Goal: Task Accomplishment & Management: Manage account settings

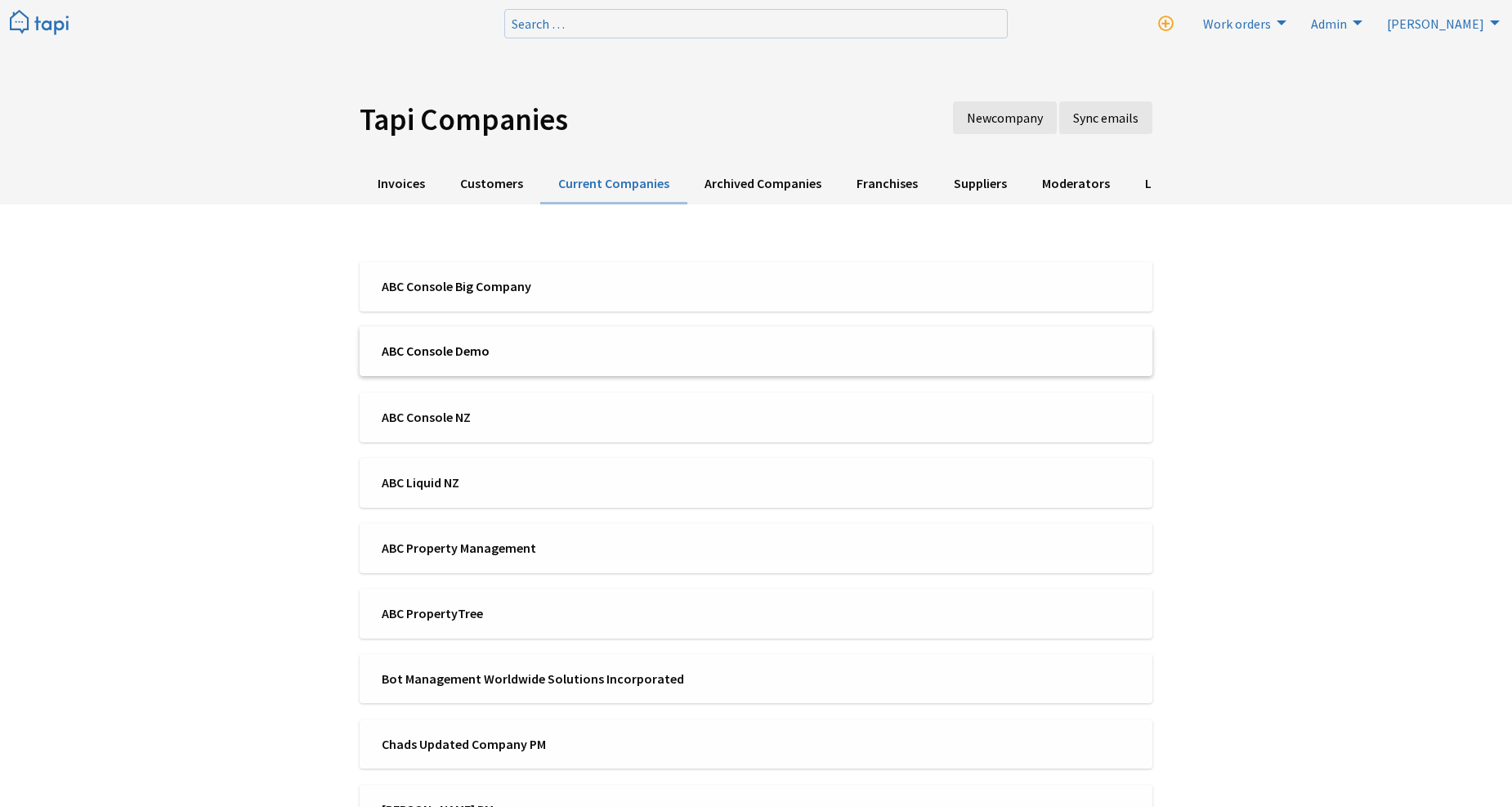
scroll to position [3762, 0]
click at [487, 274] on li "ABC Console Big Company" at bounding box center [756, 285] width 792 height 50
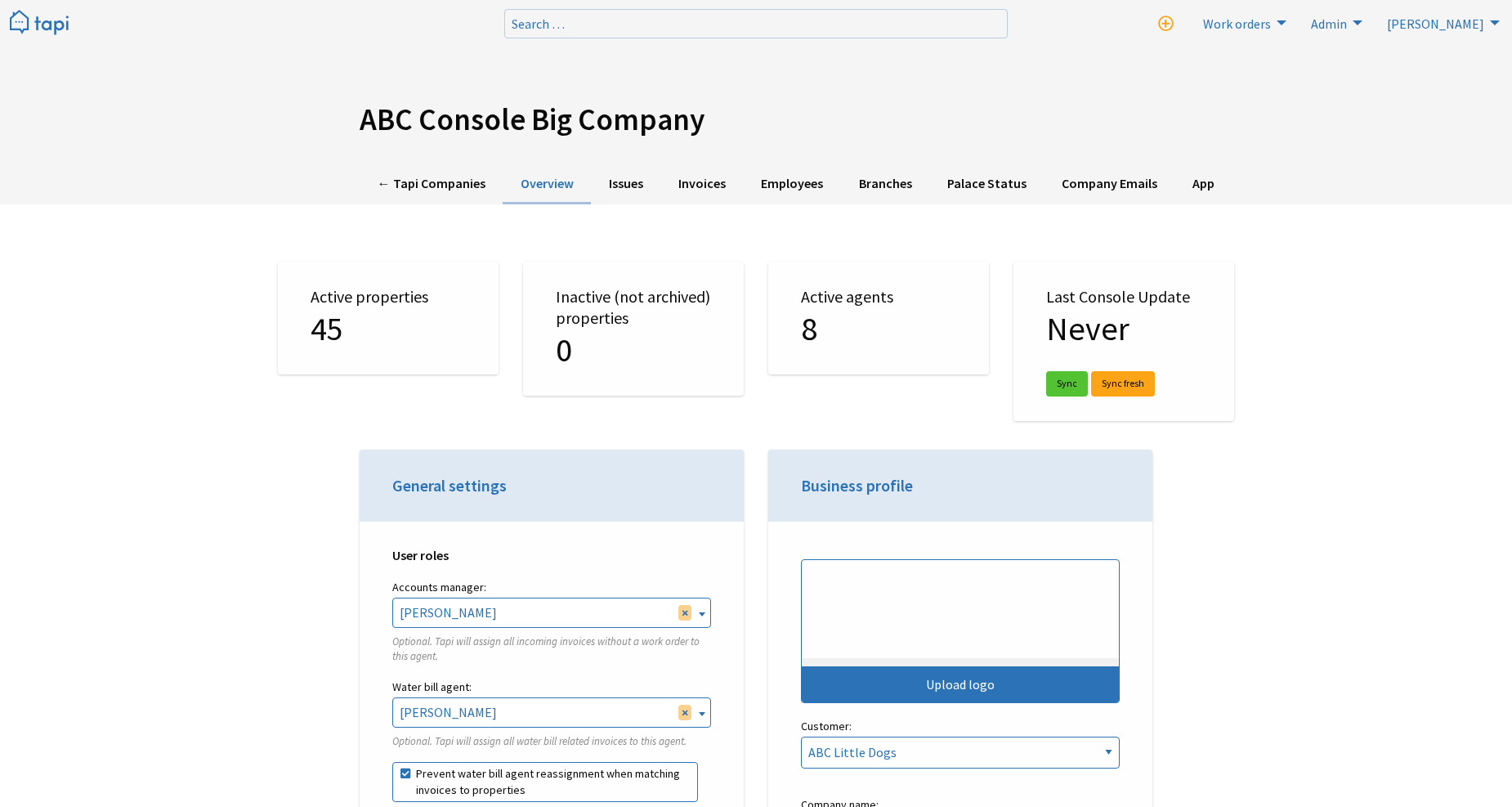
select select "TAPI"
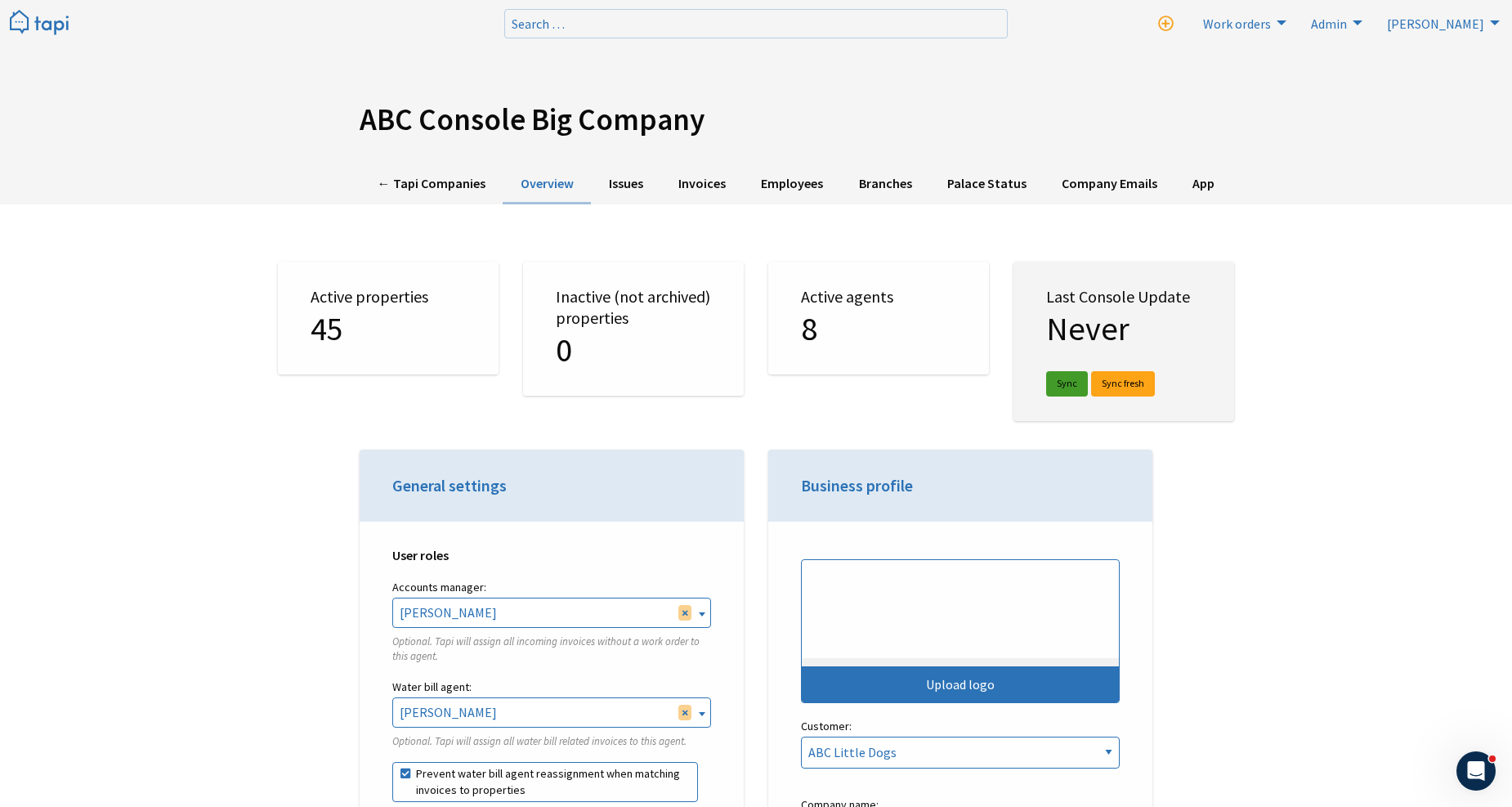
click at [1064, 374] on link "Sync" at bounding box center [1067, 383] width 41 height 26
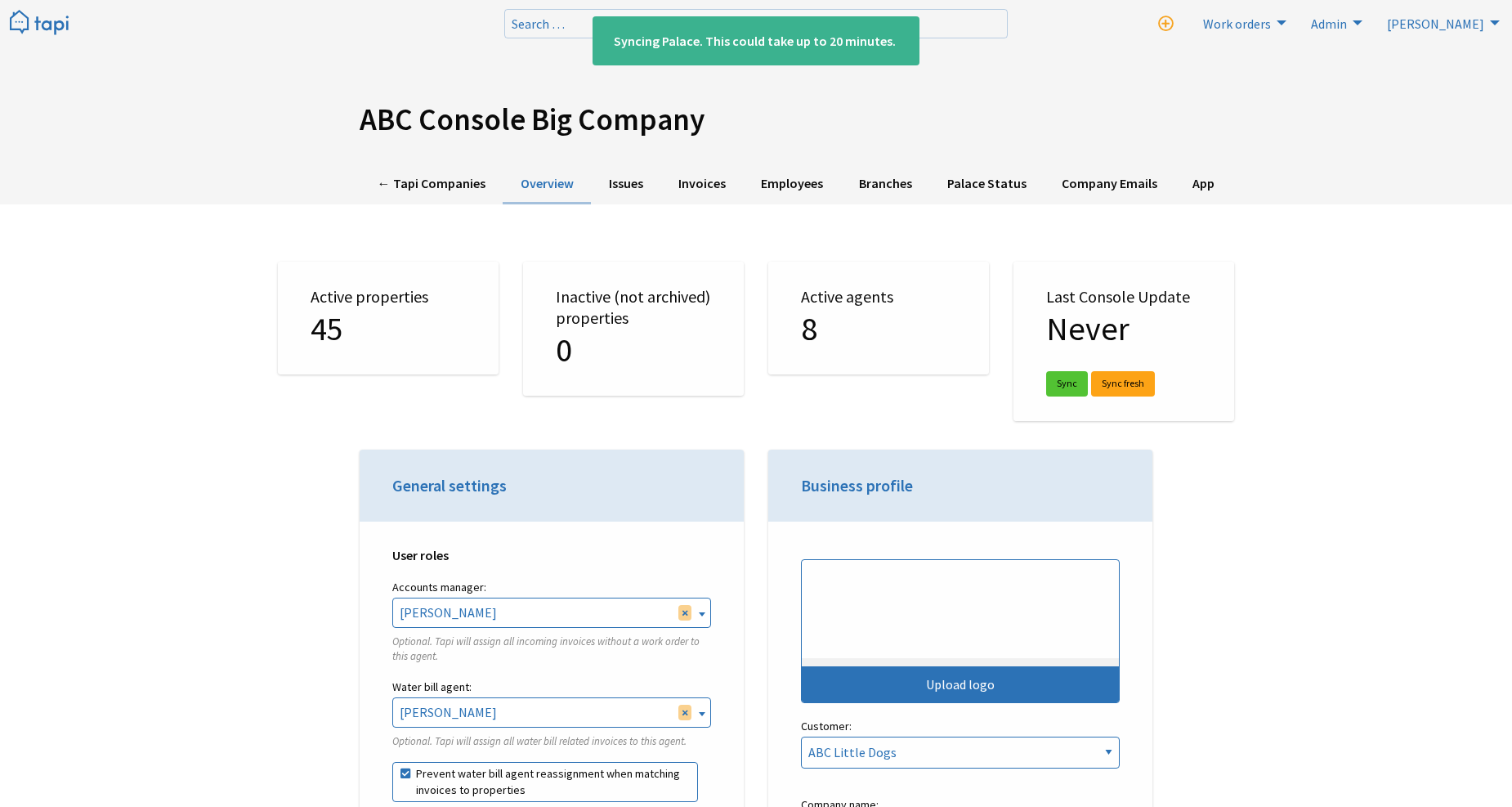
select select "TAPI"
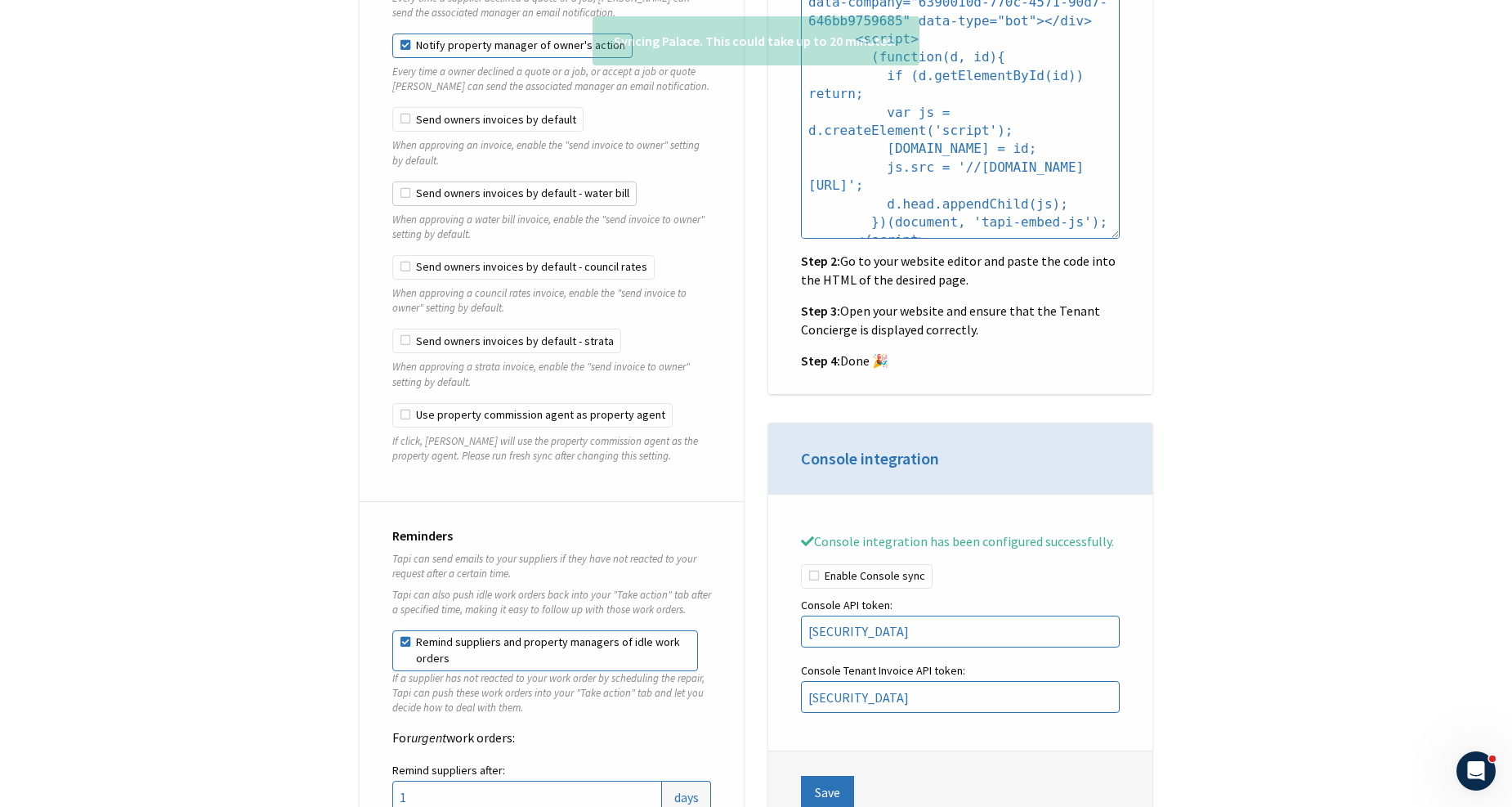
scroll to position [1725, 0]
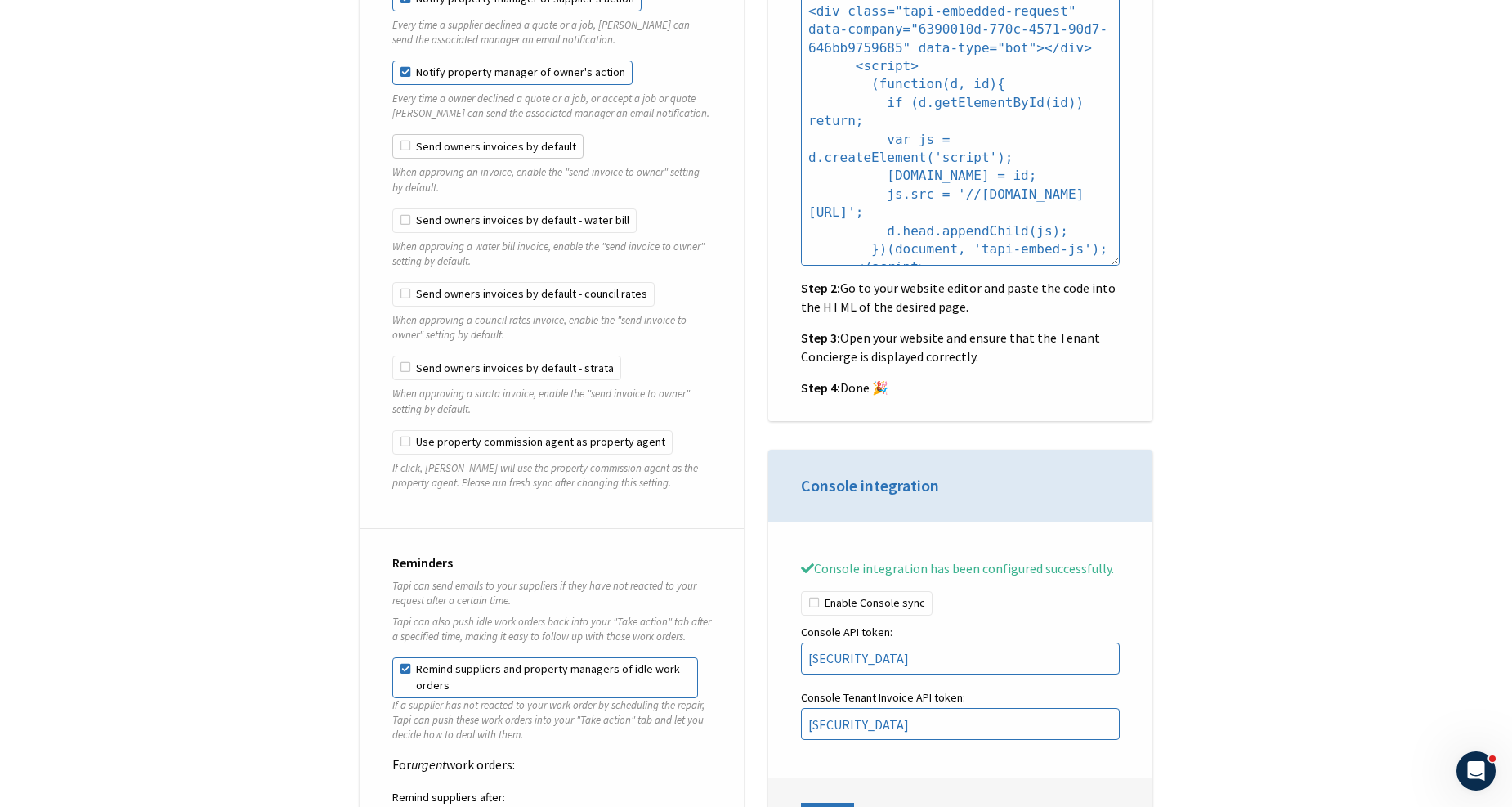
click at [501, 134] on label "Send owners invoices by default" at bounding box center [488, 145] width 192 height 25
click at [393, 134] on input "Send owners invoices by default" at bounding box center [392, 134] width 1 height 1
checkbox input "true"
click at [477, 208] on label "Send owners invoices by default - water bill" at bounding box center [514, 220] width 245 height 25
click at [393, 208] on input "Send owners invoices by default - water bill" at bounding box center [392, 208] width 1 height 1
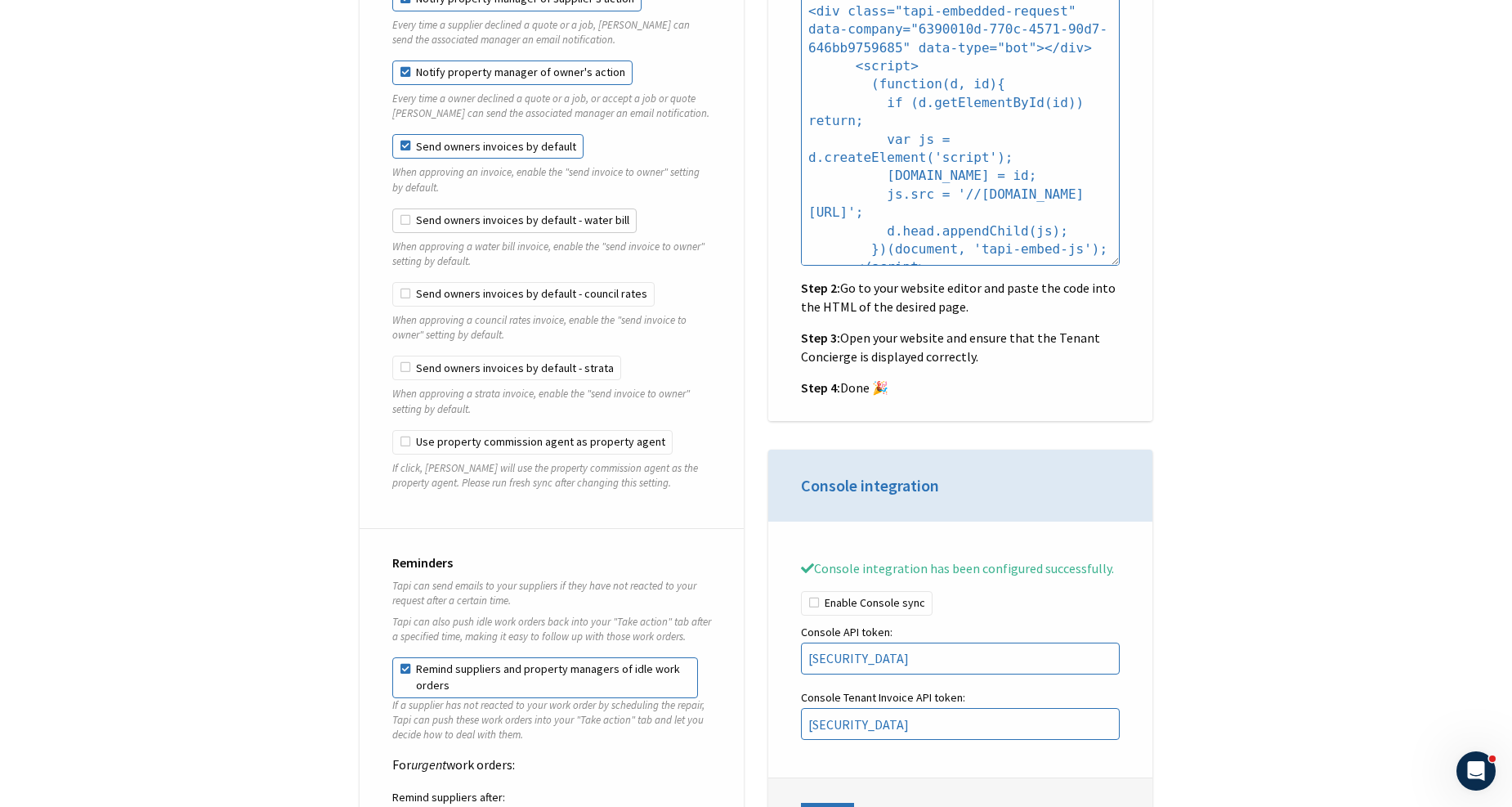
checkbox input "true"
click at [479, 282] on label "Send owners invoices by default - council rates" at bounding box center [523, 294] width 262 height 25
click at [393, 282] on input "Send owners invoices by default - council rates" at bounding box center [392, 282] width 1 height 1
checkbox input "true"
click at [468, 336] on fieldset "Send owners invoices by default - council rates When approving a council rates …" at bounding box center [552, 318] width 319 height 74
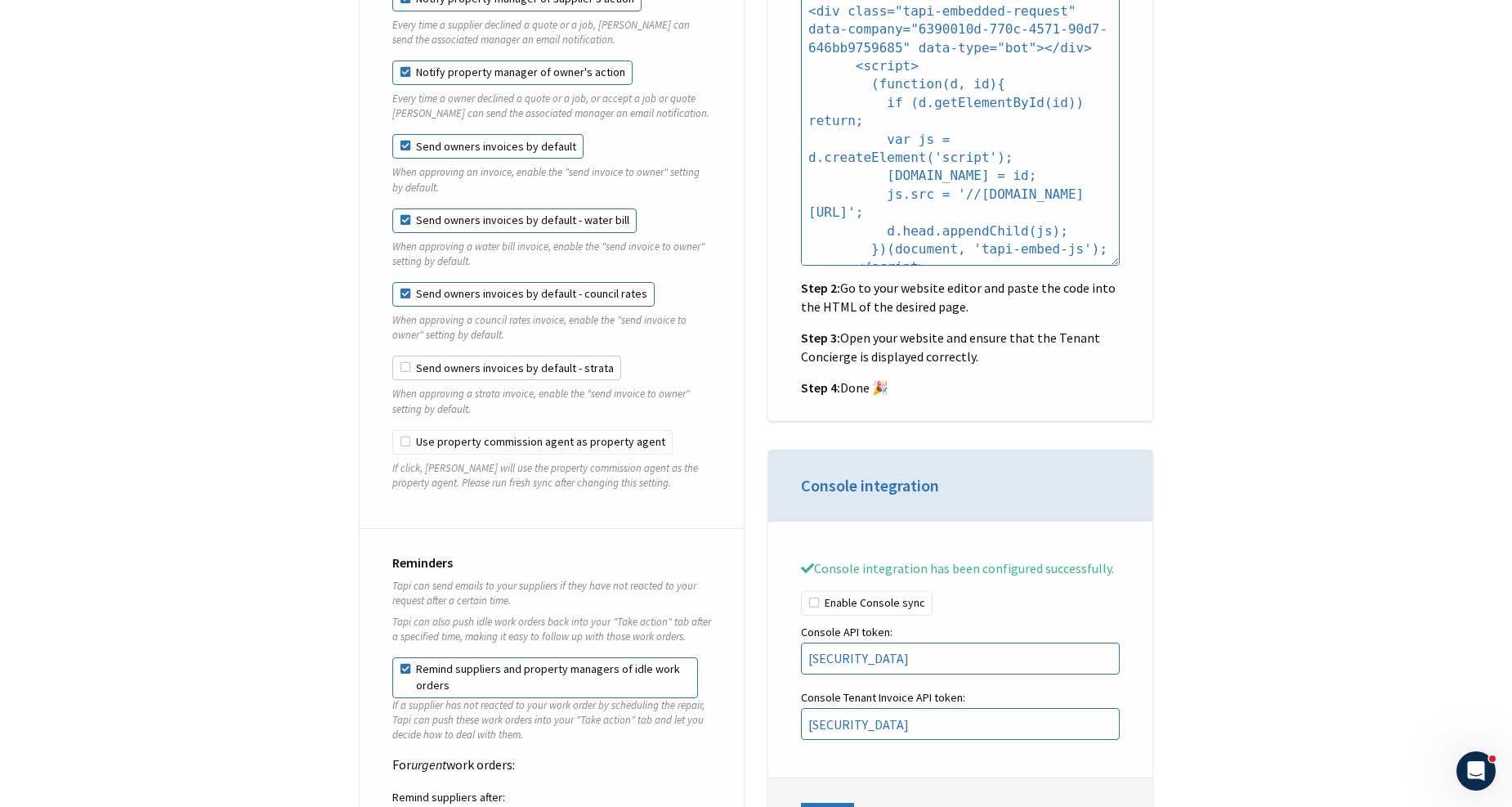
click at [468, 356] on label "Send owners invoices by default - strata" at bounding box center [506, 368] width 229 height 25
click at [393, 356] on input "Send owners invoices by default - strata" at bounding box center [392, 356] width 1 height 1
checkbox input "true"
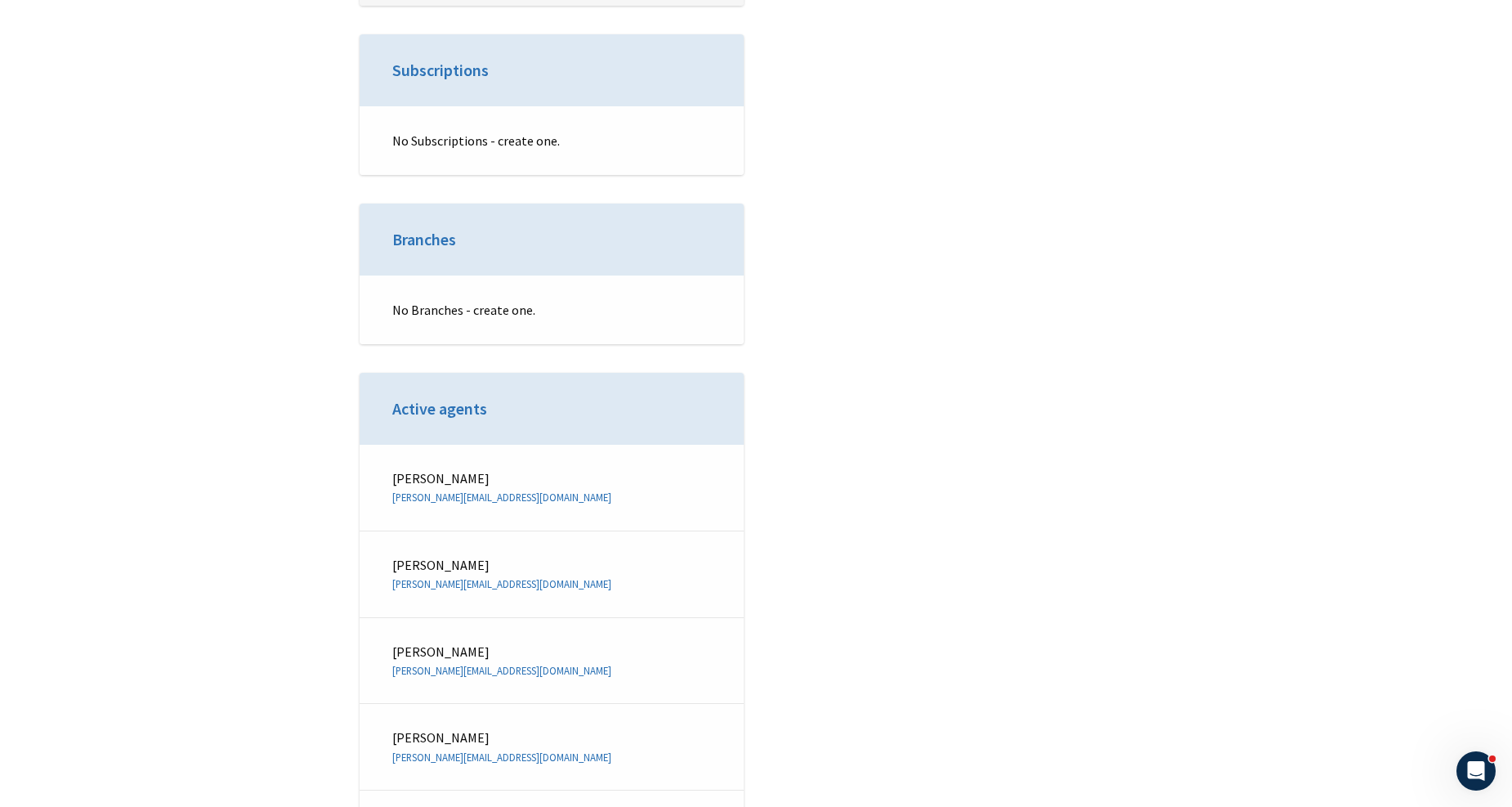
scroll to position [6446, 0]
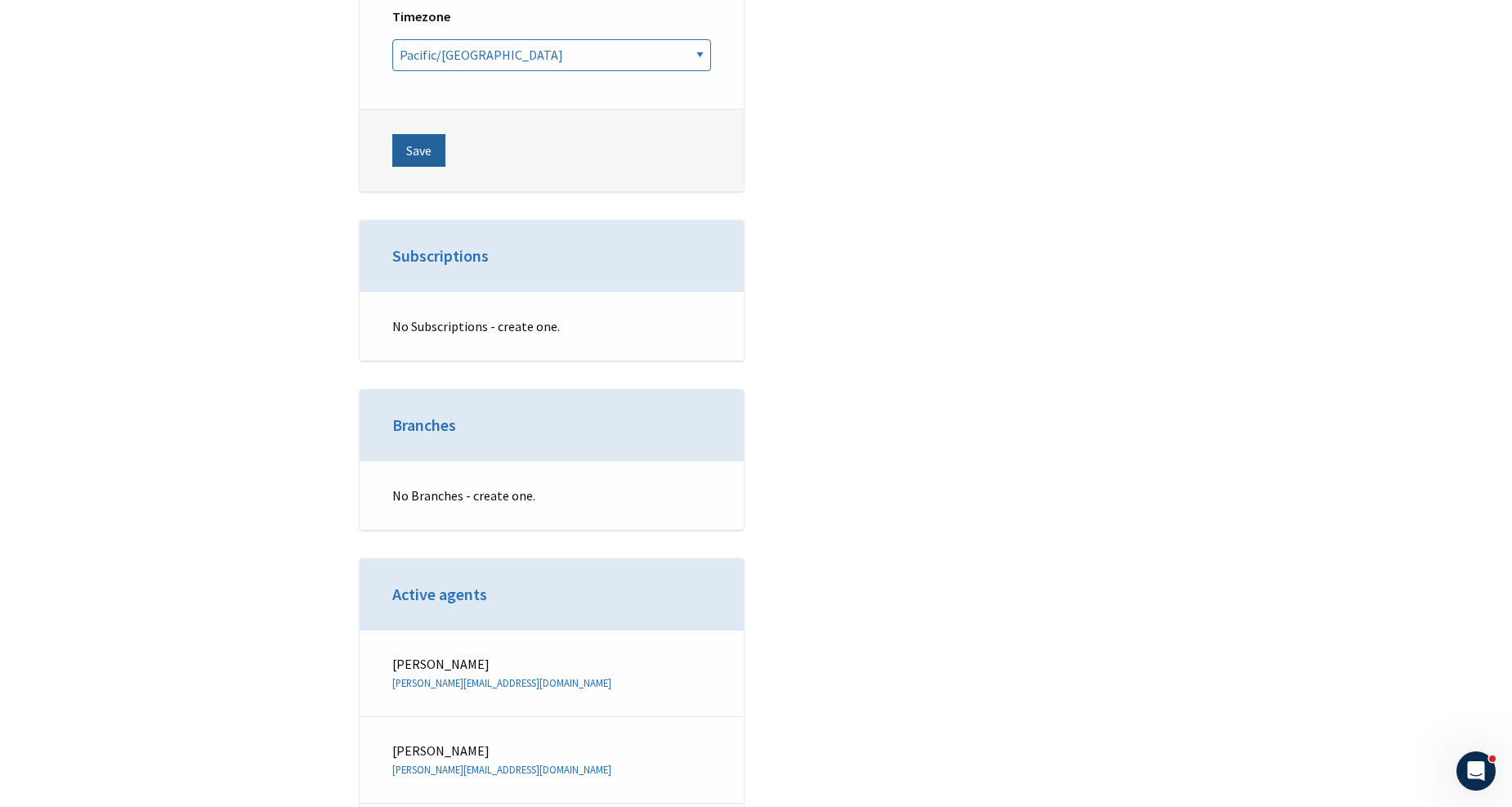
click at [420, 141] on button "Save" at bounding box center [419, 149] width 53 height 32
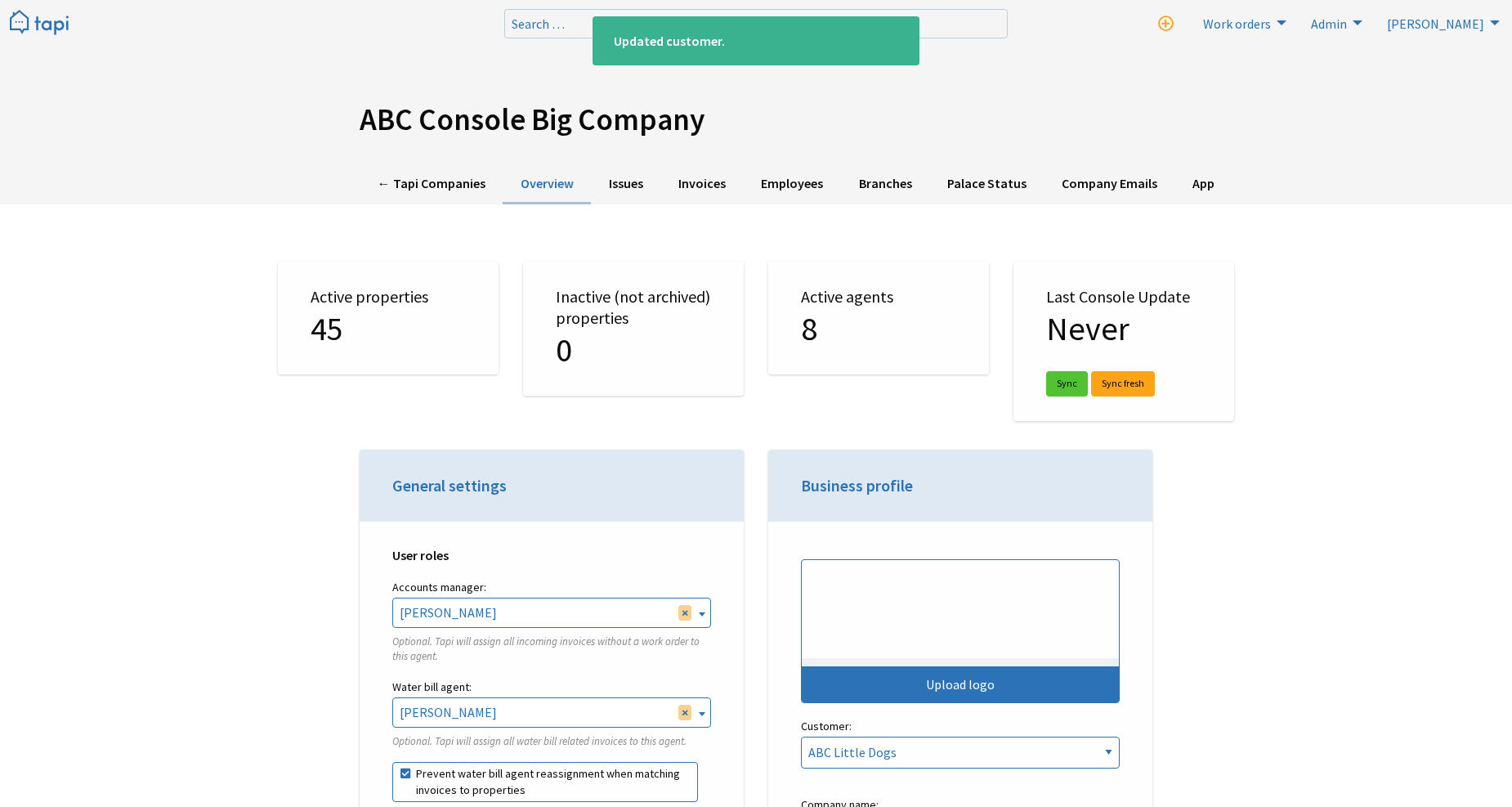
select select "TAPI"
